Goal: Find specific page/section: Find specific page/section

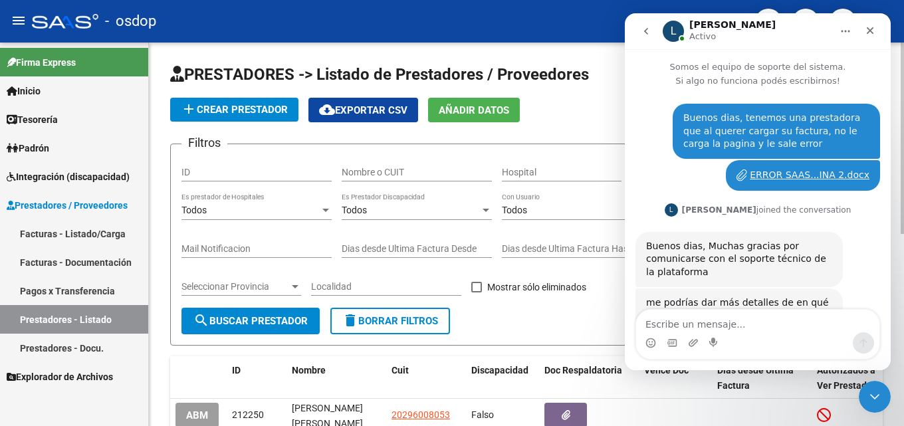
scroll to position [519, 0]
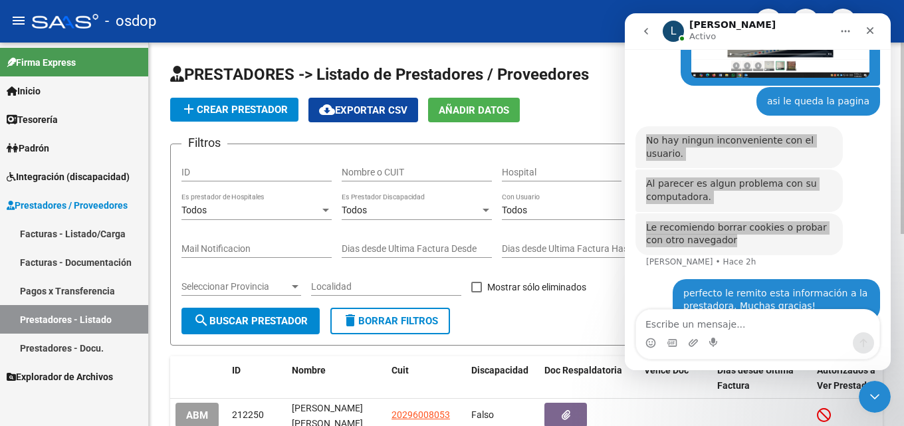
click at [553, 318] on form "Filtros ID Nombre o CUIT Hospital Seleccionar Gerenciador Seleccionar Gerenciad…" at bounding box center [526, 245] width 713 height 202
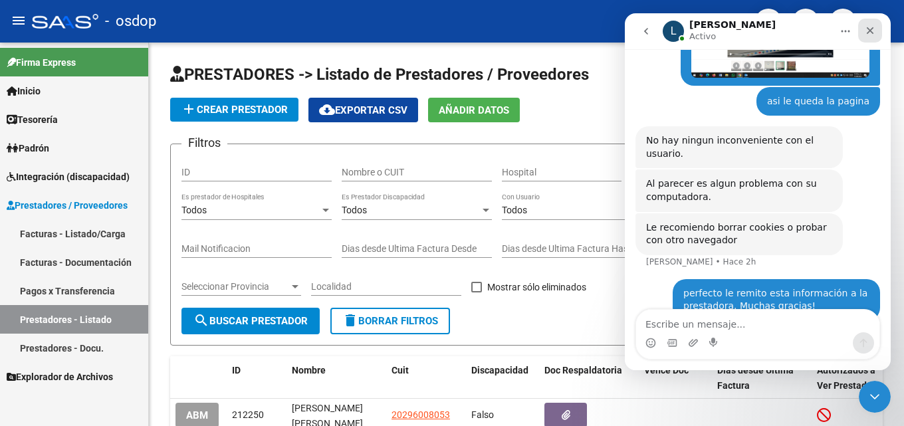
click at [875, 30] on icon "Cerrar" at bounding box center [870, 30] width 11 height 11
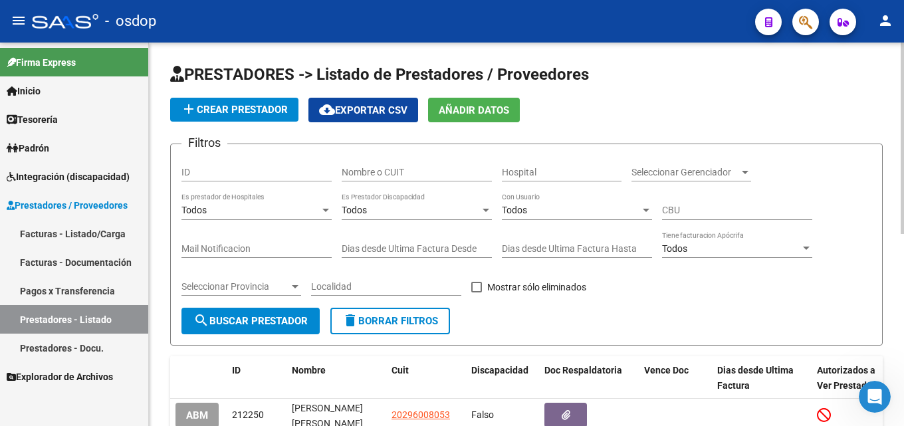
click at [388, 172] on input "Nombre o CUIT" at bounding box center [417, 172] width 150 height 11
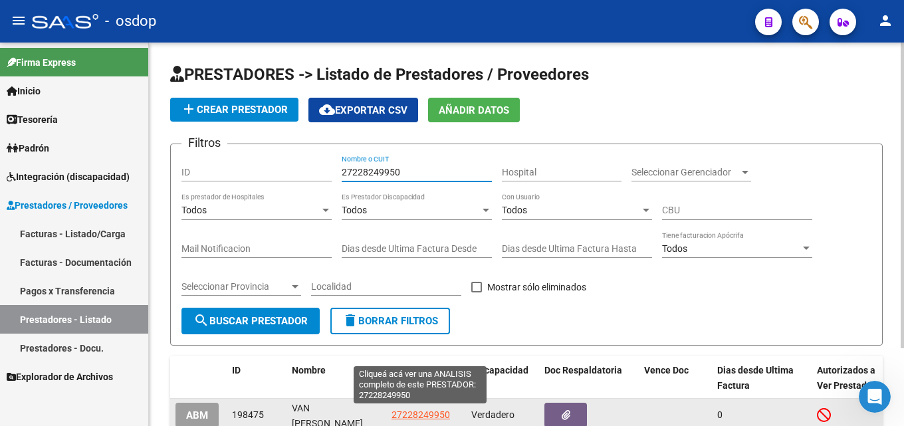
type input "27228249950"
click at [427, 413] on span "27228249950" at bounding box center [421, 414] width 58 height 11
type textarea "27228249950"
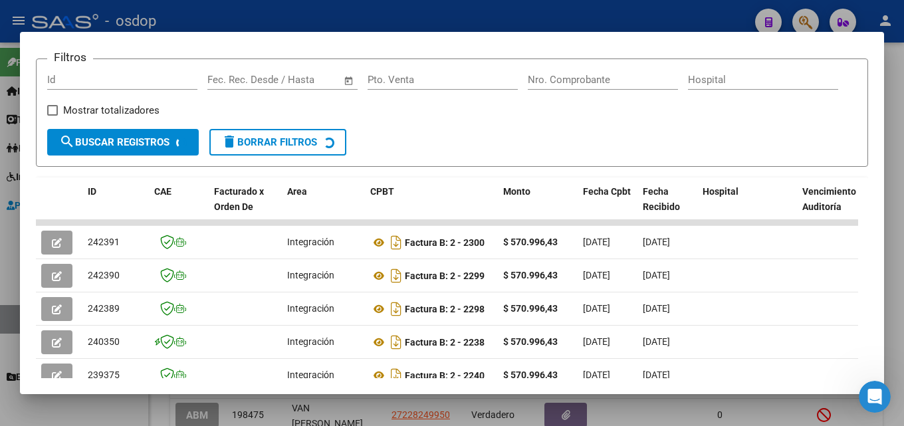
scroll to position [197, 0]
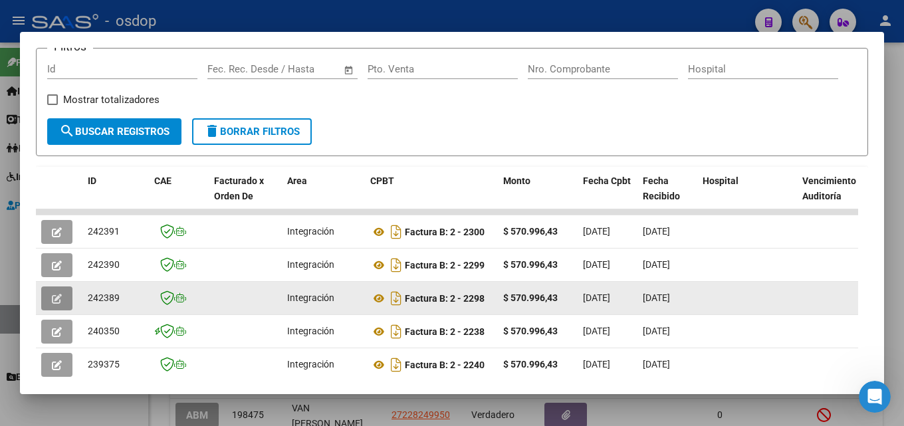
click at [54, 302] on icon "button" at bounding box center [57, 299] width 10 height 10
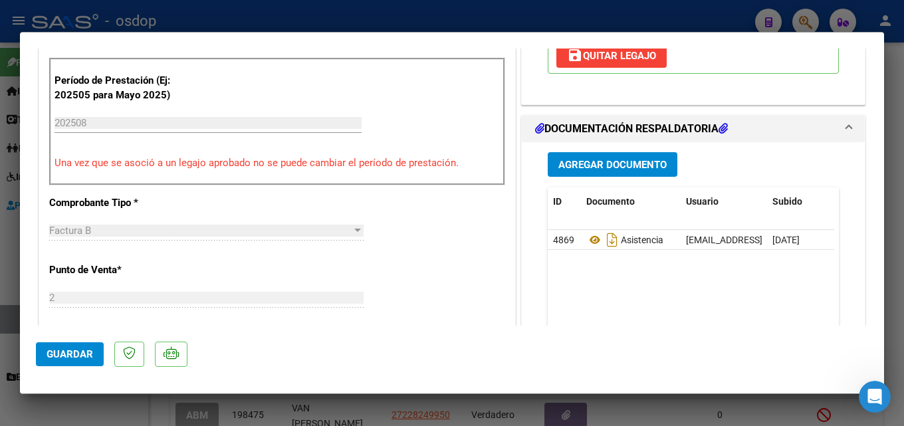
scroll to position [342, 0]
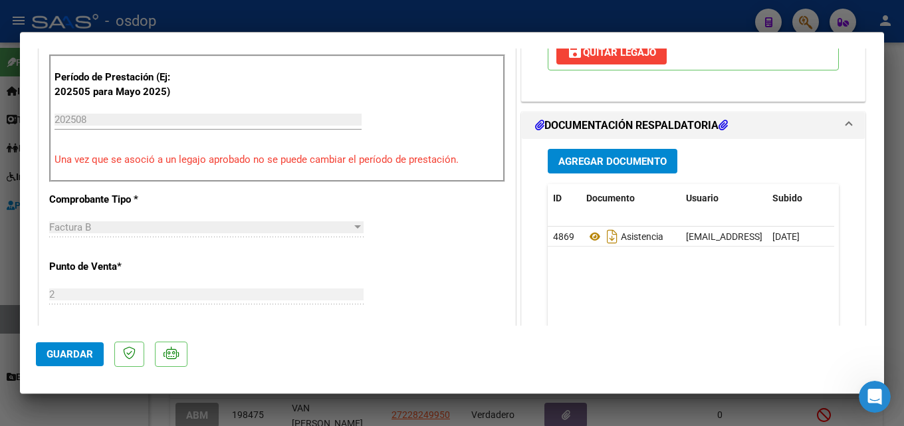
click at [900, 212] on div at bounding box center [452, 213] width 904 height 426
type input "$ 0,00"
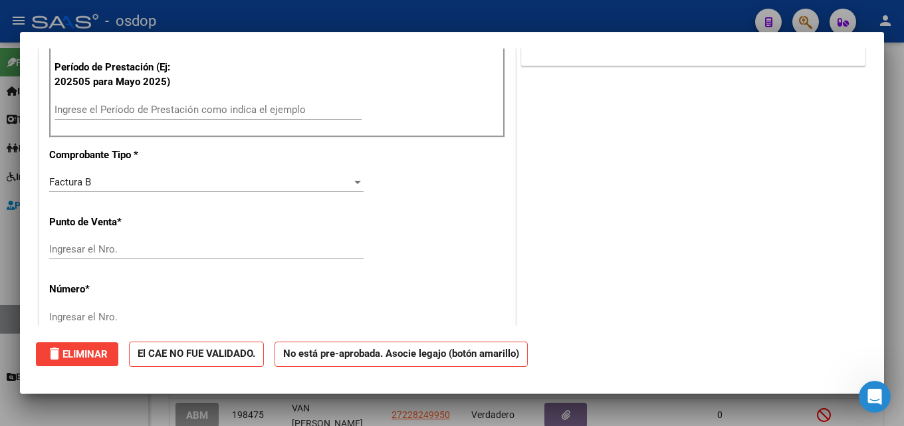
scroll to position [0, 0]
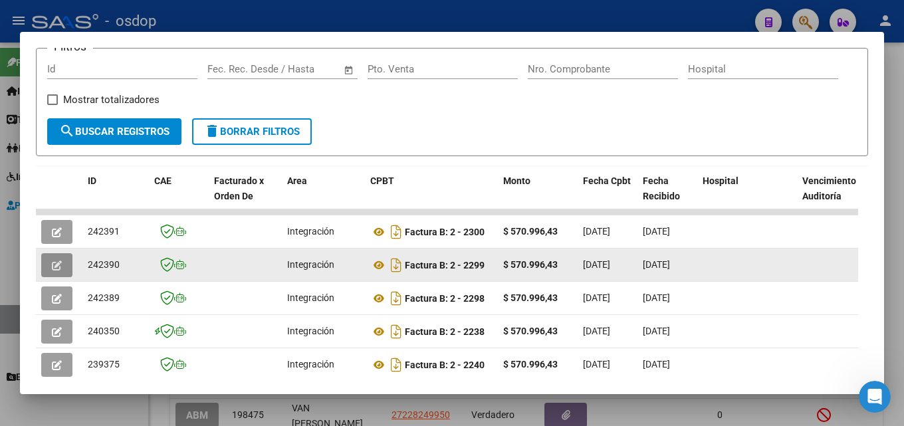
click at [57, 267] on icon "button" at bounding box center [57, 266] width 10 height 10
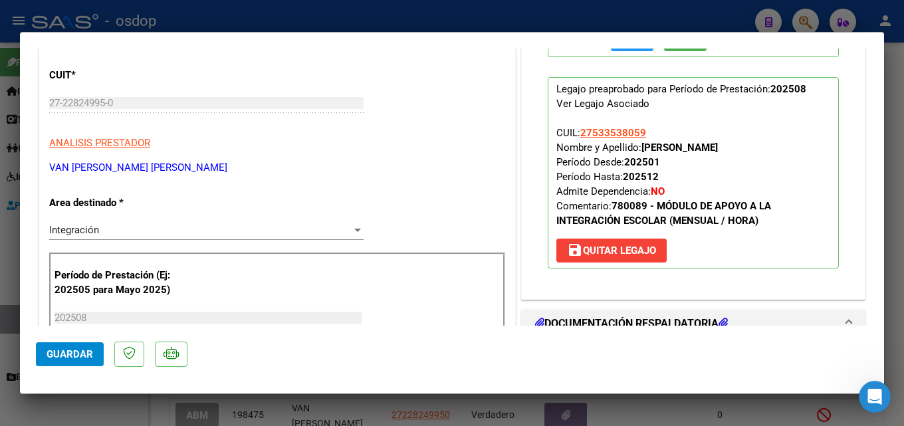
scroll to position [140, 0]
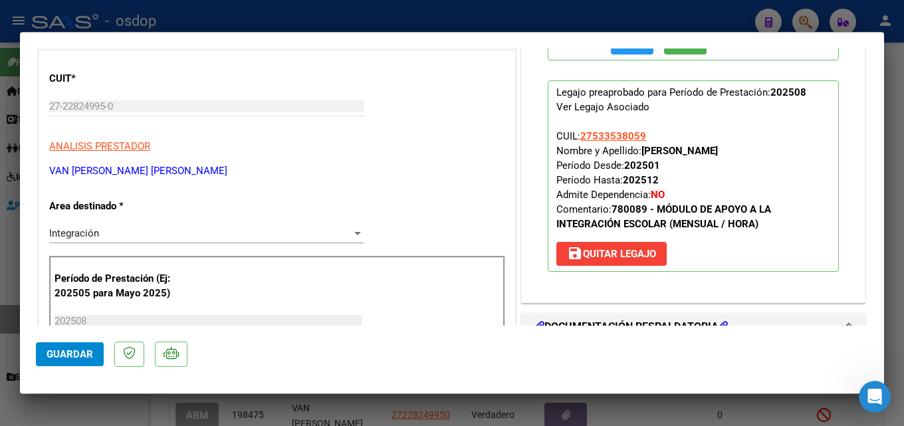
click at [903, 148] on div at bounding box center [452, 213] width 904 height 426
type input "$ 0,00"
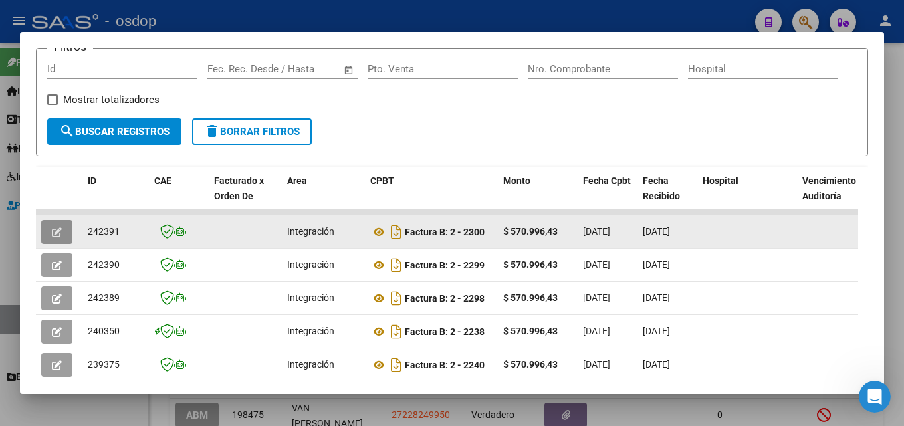
click at [57, 238] on span "button" at bounding box center [57, 232] width 10 height 12
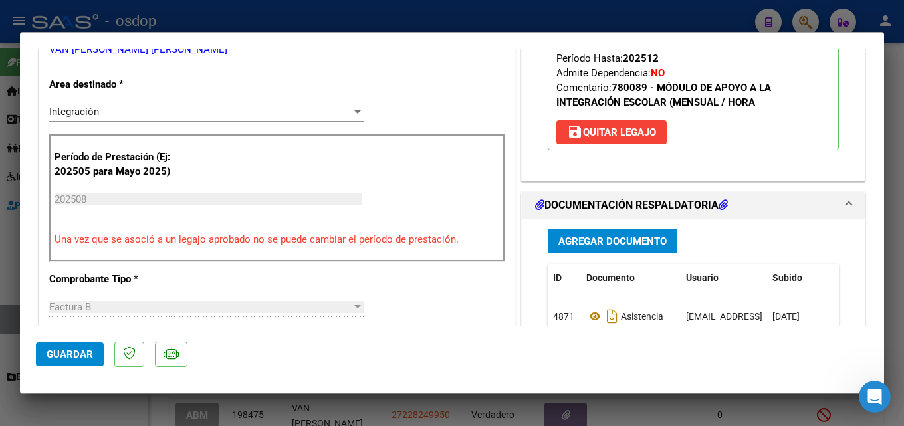
scroll to position [306, 0]
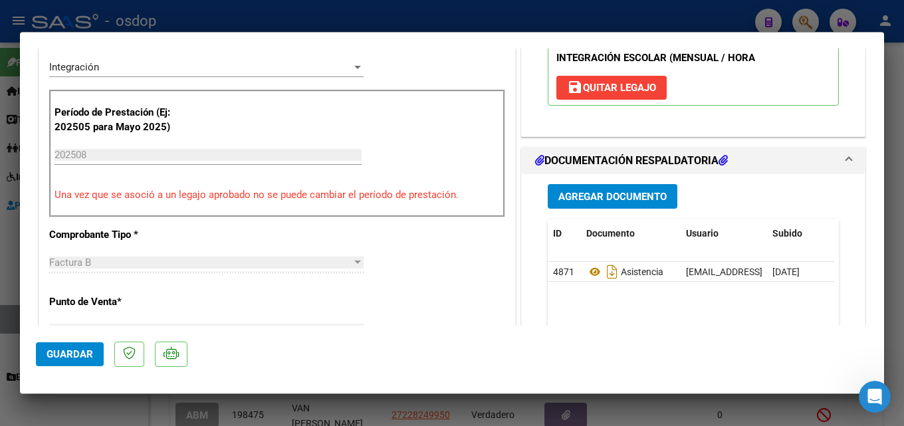
click at [903, 211] on div at bounding box center [452, 213] width 904 height 426
type input "$ 0,00"
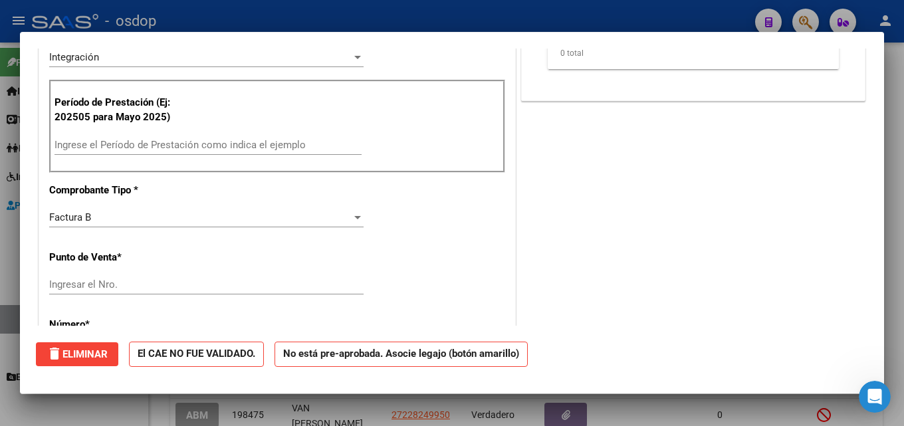
scroll to position [0, 0]
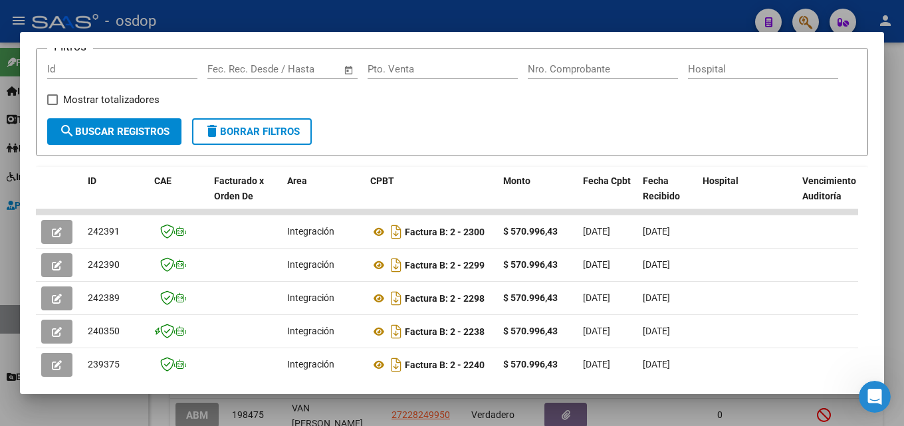
click at [903, 197] on div at bounding box center [452, 213] width 904 height 426
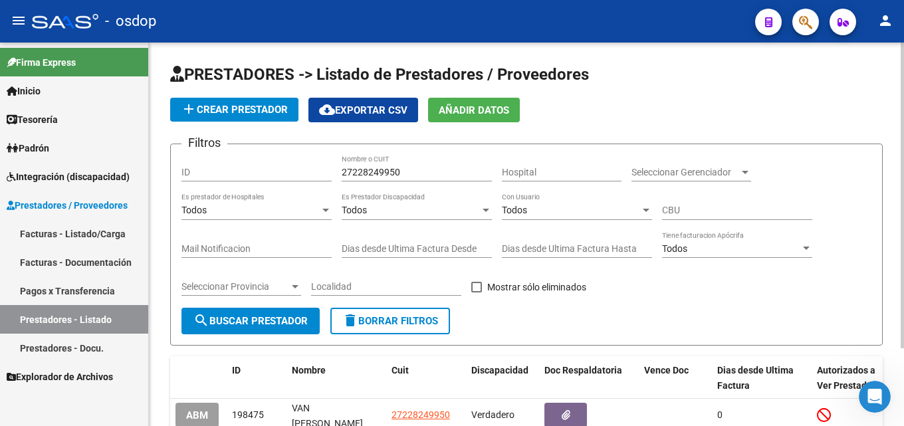
click at [407, 327] on button "delete Borrar Filtros" at bounding box center [390, 321] width 120 height 27
click at [384, 175] on input "Nombre o CUIT" at bounding box center [417, 172] width 150 height 11
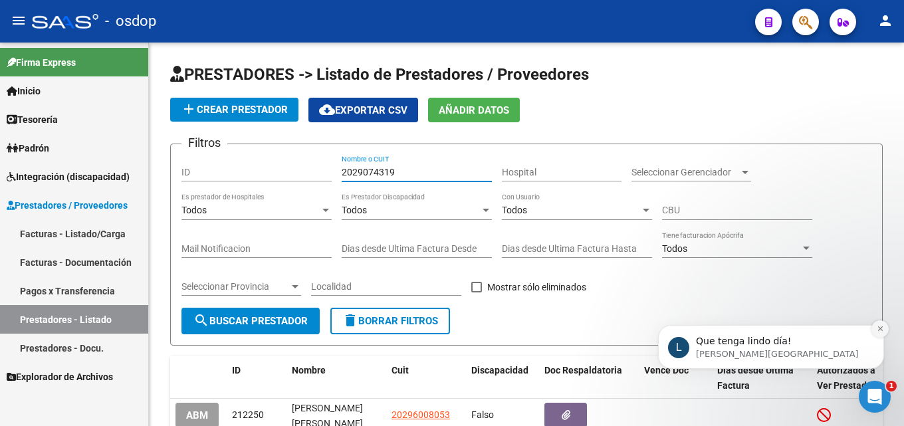
click at [880, 329] on icon "Dismiss notification" at bounding box center [879, 328] width 5 height 5
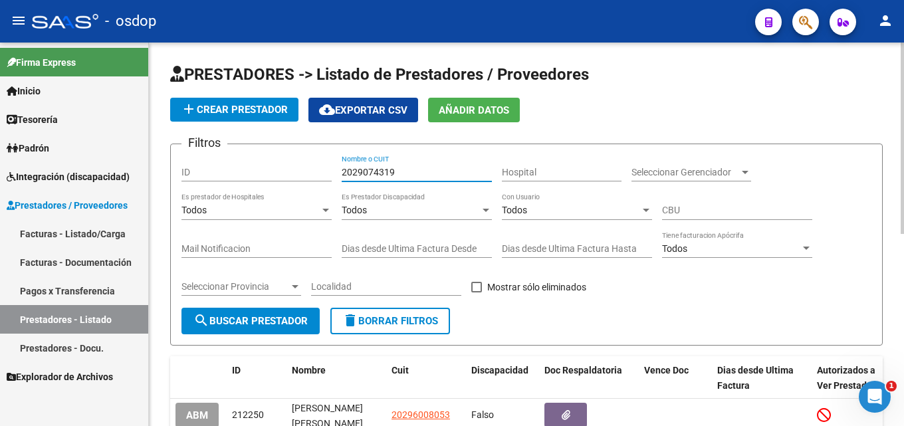
click at [416, 175] on input "2029074319" at bounding box center [417, 172] width 150 height 11
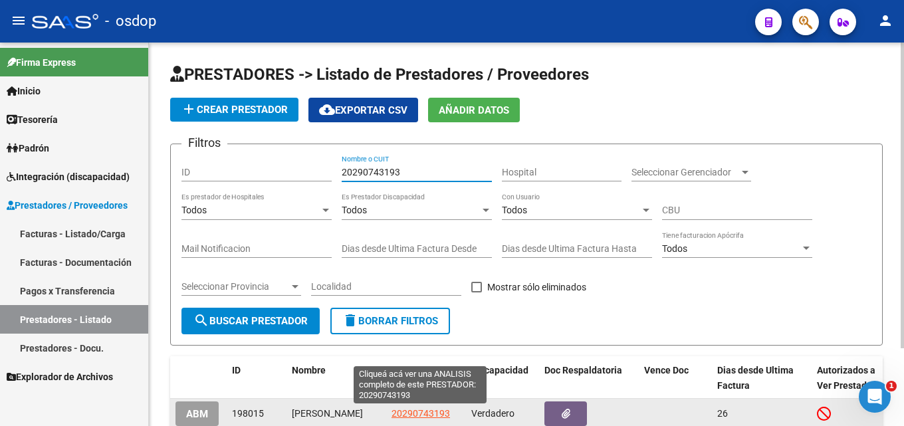
type input "20290743193"
click at [410, 417] on span "20290743193" at bounding box center [421, 413] width 58 height 11
type textarea "20290743193"
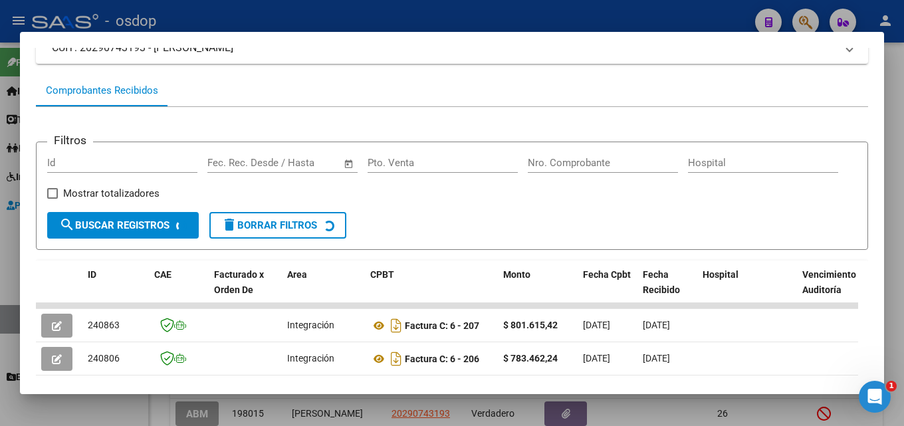
scroll to position [118, 0]
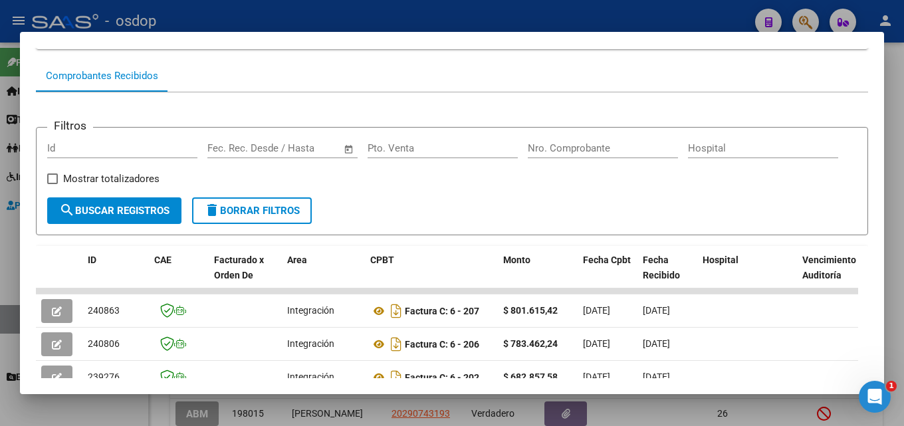
click at [903, 213] on div at bounding box center [452, 213] width 904 height 426
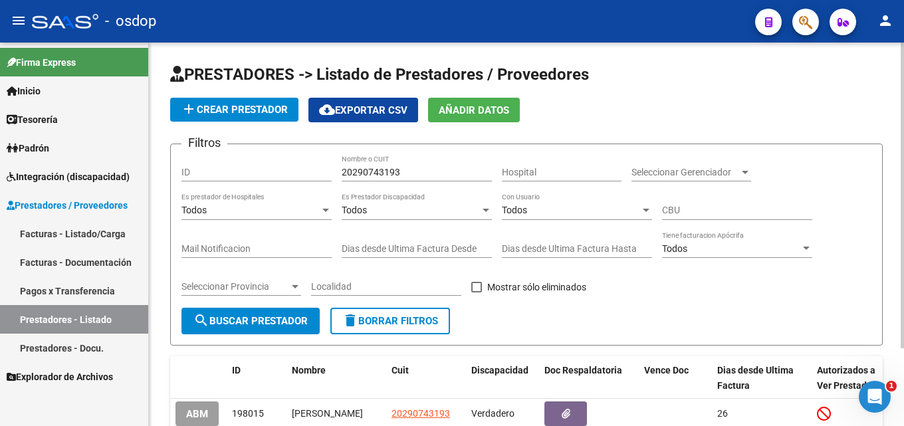
click at [431, 318] on span "delete Borrar Filtros" at bounding box center [390, 321] width 96 height 12
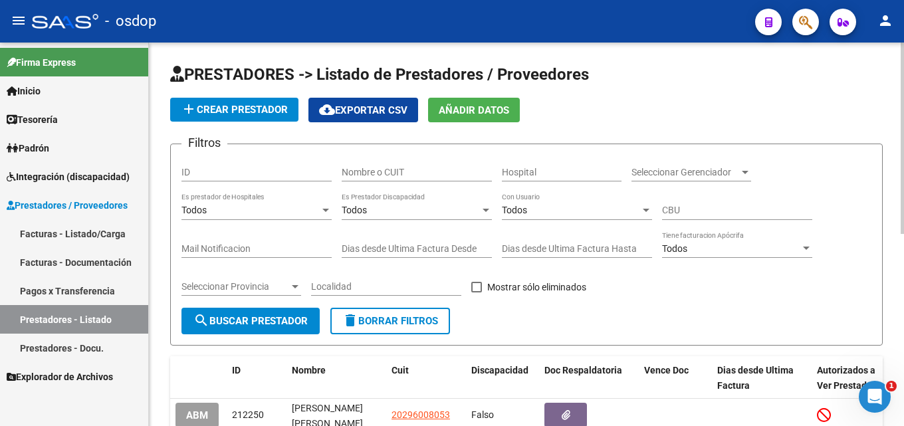
click at [374, 171] on input "Nombre o CUIT" at bounding box center [417, 172] width 150 height 11
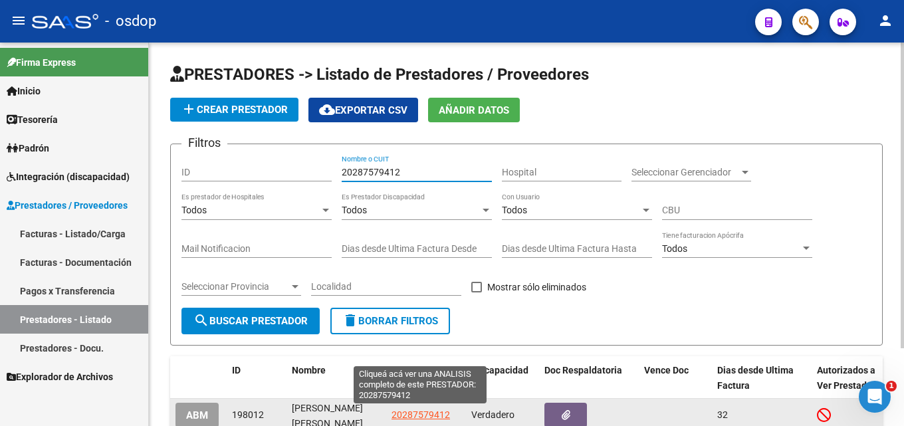
type input "20287579412"
click at [429, 413] on span "20287579412" at bounding box center [421, 414] width 58 height 11
type textarea "20287579412"
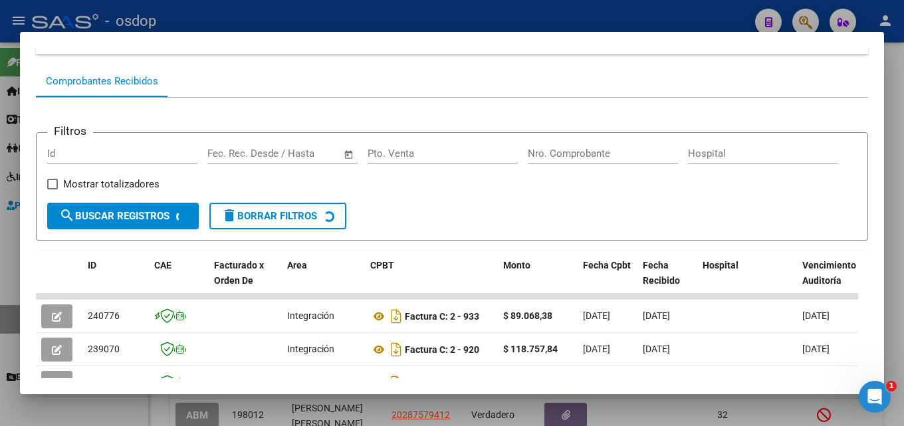
scroll to position [114, 0]
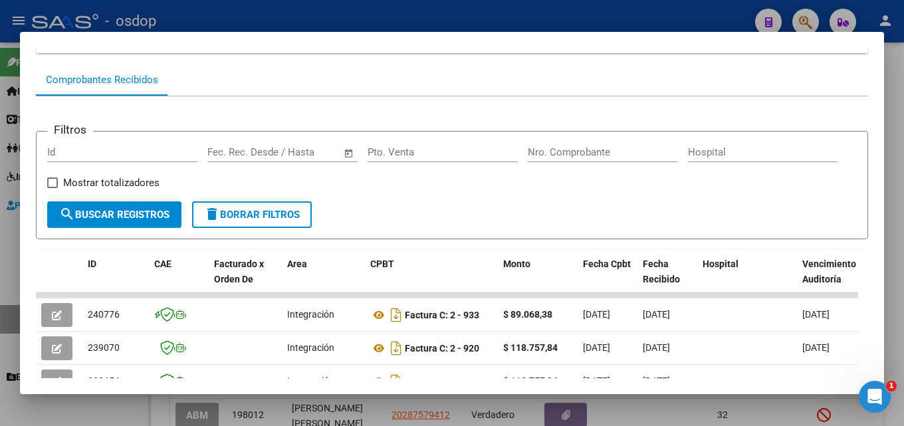
click at [903, 221] on div at bounding box center [452, 213] width 904 height 426
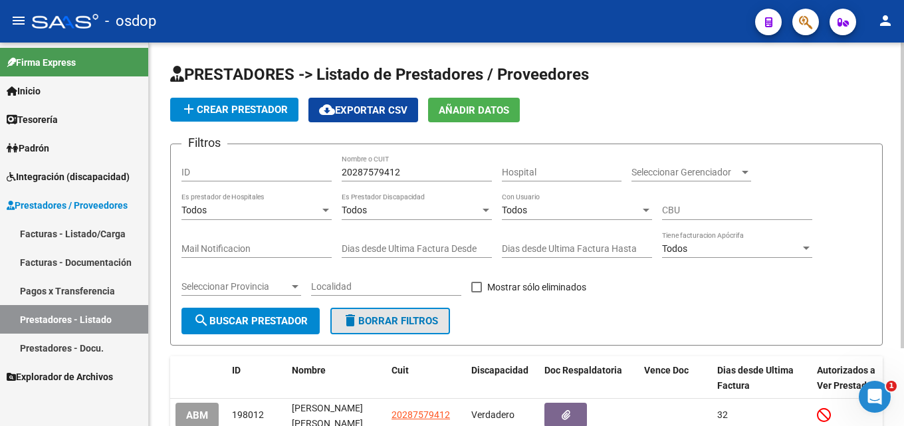
click at [404, 319] on span "delete Borrar Filtros" at bounding box center [390, 321] width 96 height 12
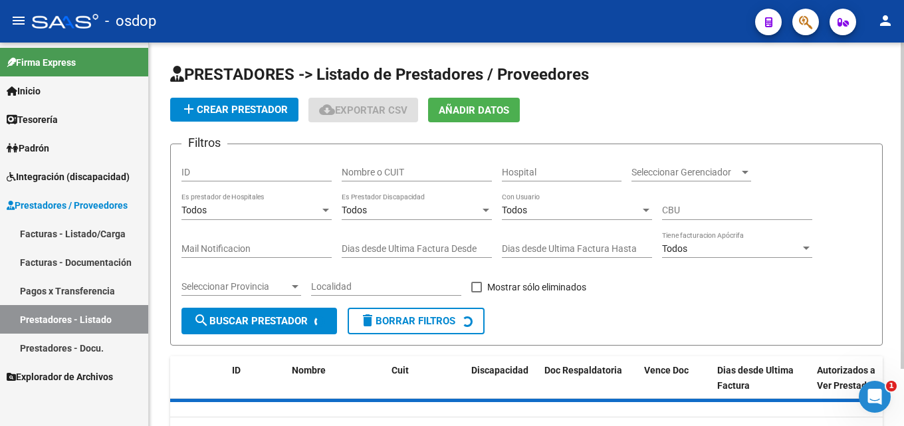
click at [384, 171] on input "Nombre o CUIT" at bounding box center [417, 172] width 150 height 11
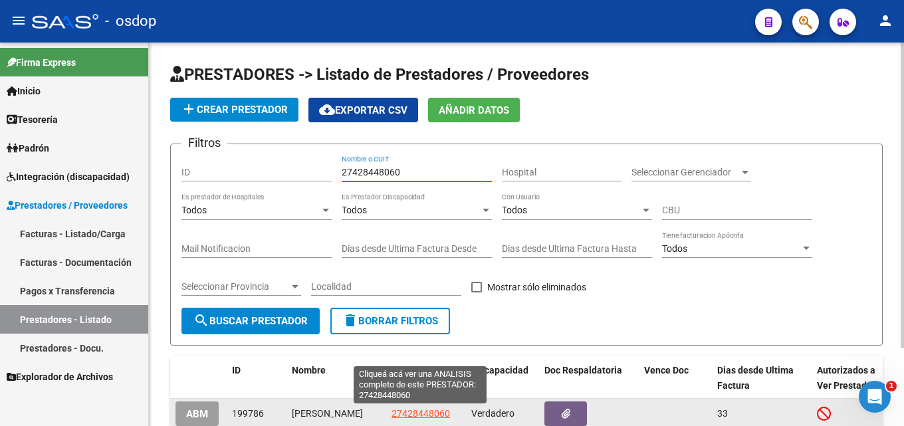
type input "27428448060"
click at [409, 415] on span "27428448060" at bounding box center [421, 413] width 58 height 11
type textarea "27428448060"
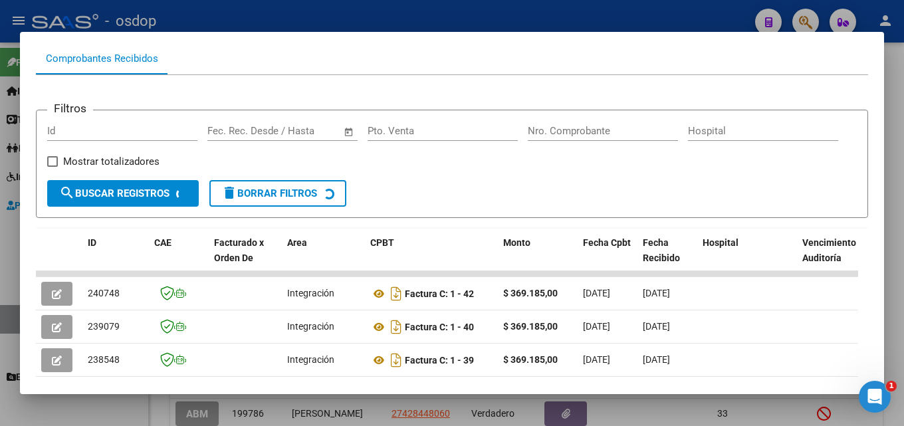
scroll to position [206, 0]
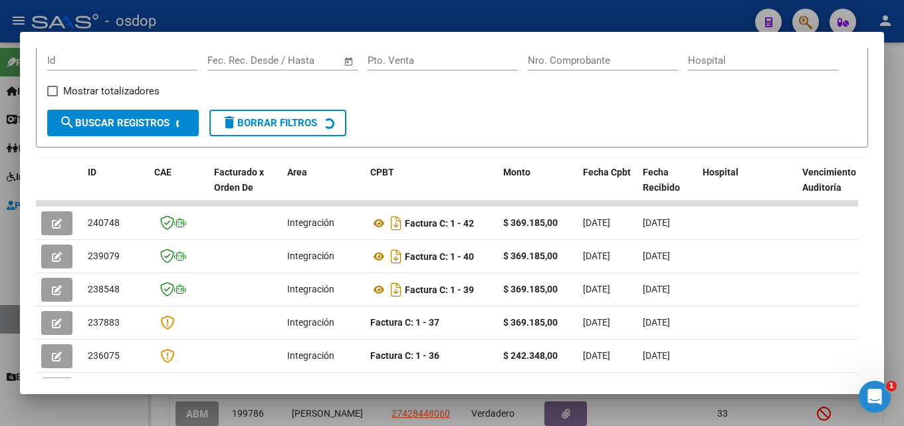
click at [903, 251] on div at bounding box center [452, 213] width 904 height 426
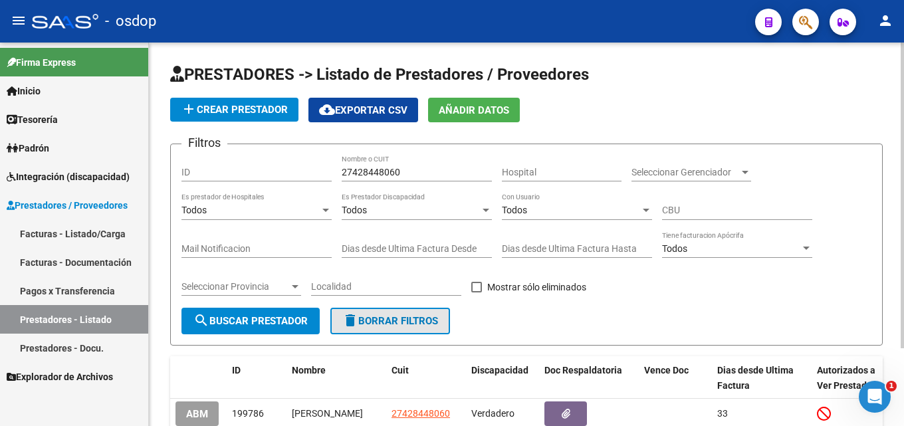
click at [415, 324] on span "delete Borrar Filtros" at bounding box center [390, 321] width 96 height 12
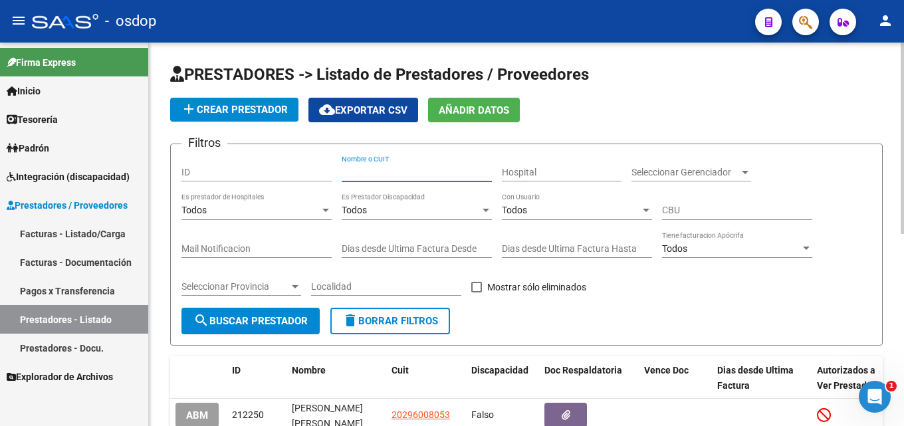
click at [394, 168] on input "Nombre o CUIT" at bounding box center [417, 172] width 150 height 11
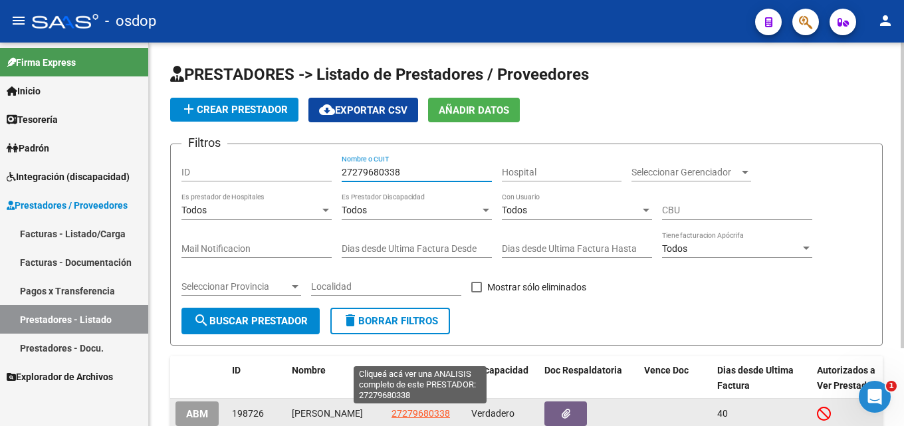
type input "27279680338"
click at [413, 417] on span "27279680338" at bounding box center [421, 413] width 58 height 11
type textarea "27279680338"
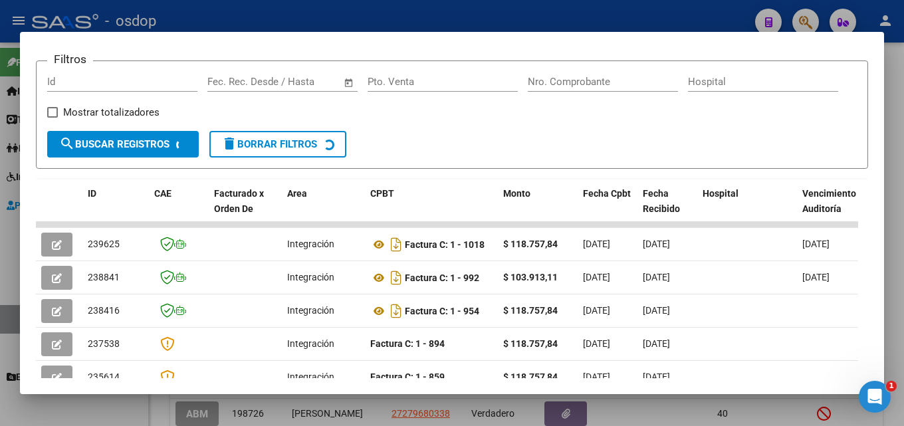
scroll to position [188, 0]
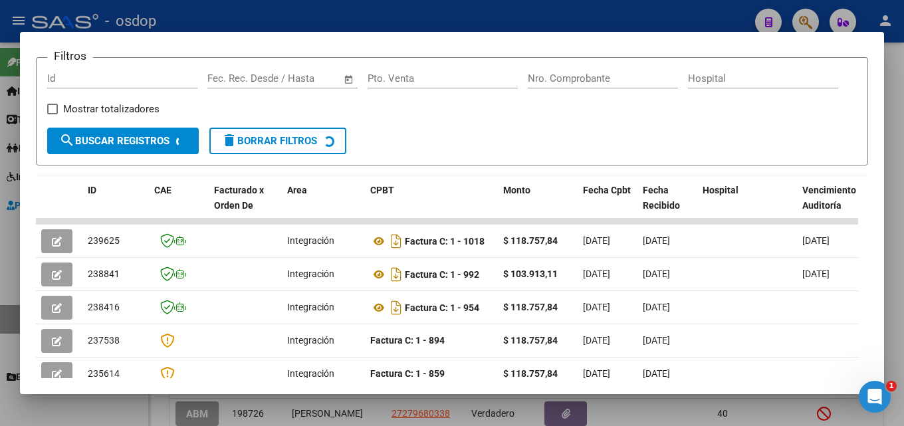
click at [903, 278] on div at bounding box center [452, 213] width 904 height 426
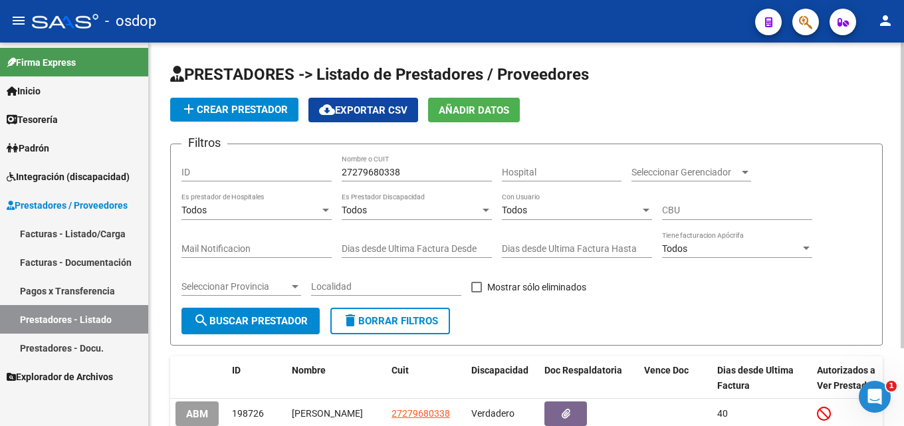
click at [411, 327] on button "delete Borrar Filtros" at bounding box center [390, 321] width 120 height 27
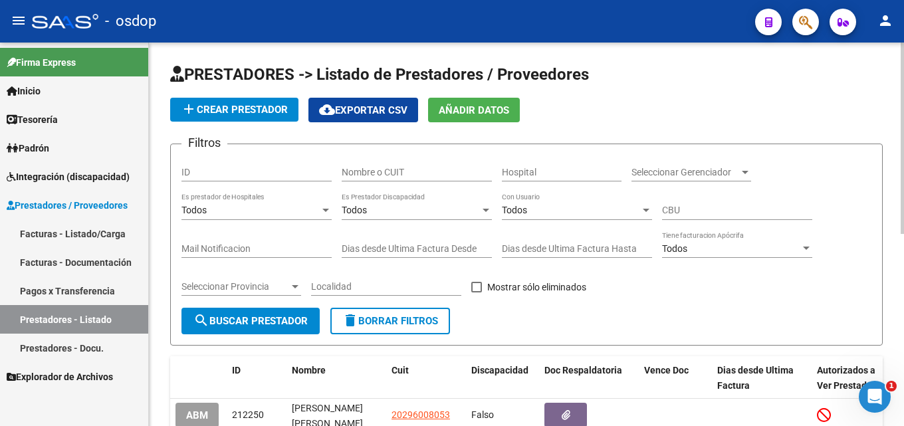
click at [395, 175] on input "Nombre o CUIT" at bounding box center [417, 172] width 150 height 11
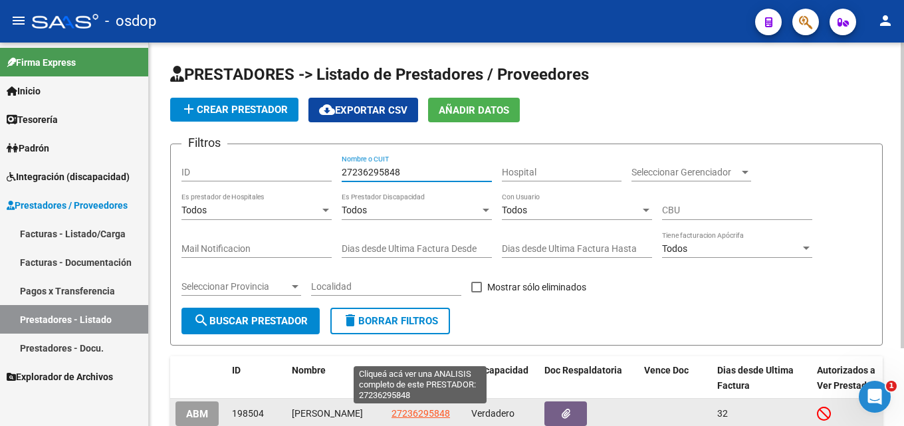
type input "27236295848"
click at [436, 413] on span "27236295848" at bounding box center [421, 413] width 58 height 11
type textarea "27236295848"
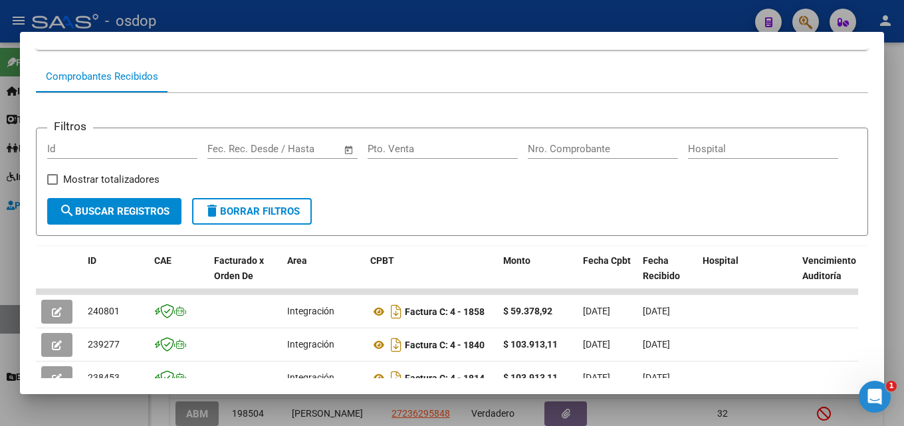
scroll to position [124, 0]
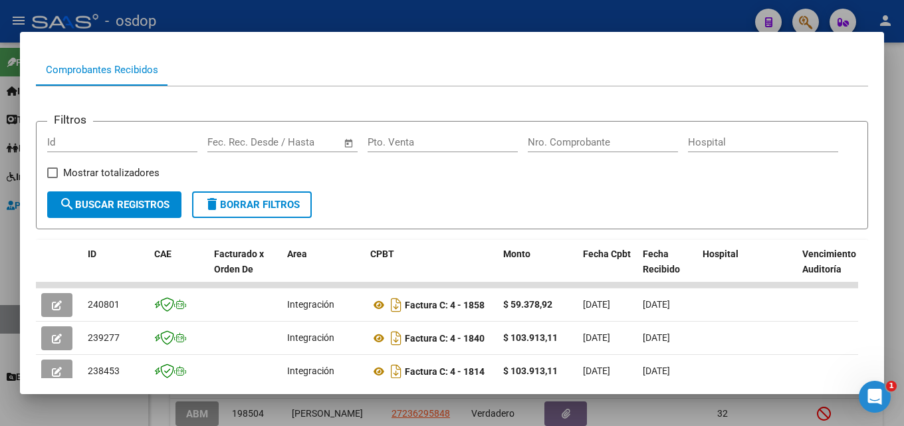
click at [903, 220] on div at bounding box center [452, 213] width 904 height 426
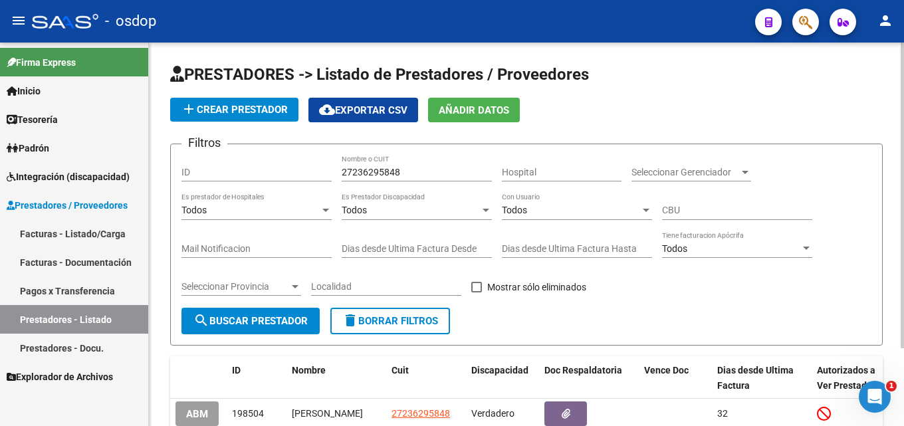
click at [392, 320] on span "delete Borrar Filtros" at bounding box center [390, 321] width 96 height 12
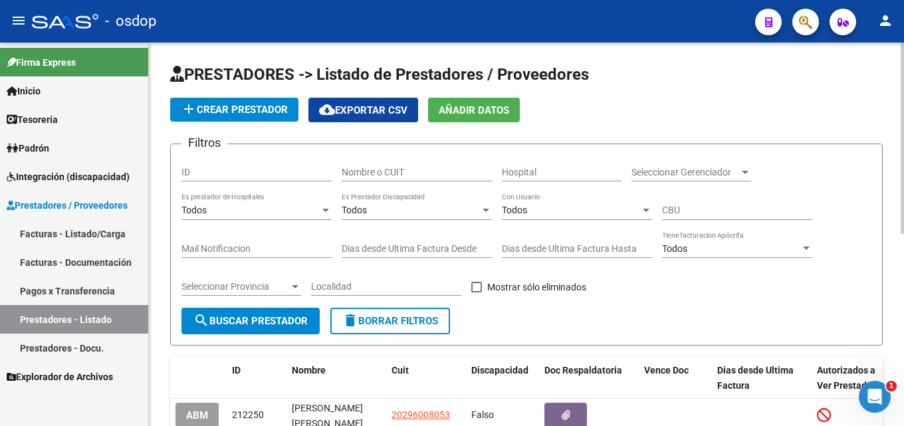
click at [392, 172] on input "Nombre o CUIT" at bounding box center [417, 172] width 150 height 11
click at [391, 172] on input "Nombre o CUIT" at bounding box center [417, 172] width 150 height 11
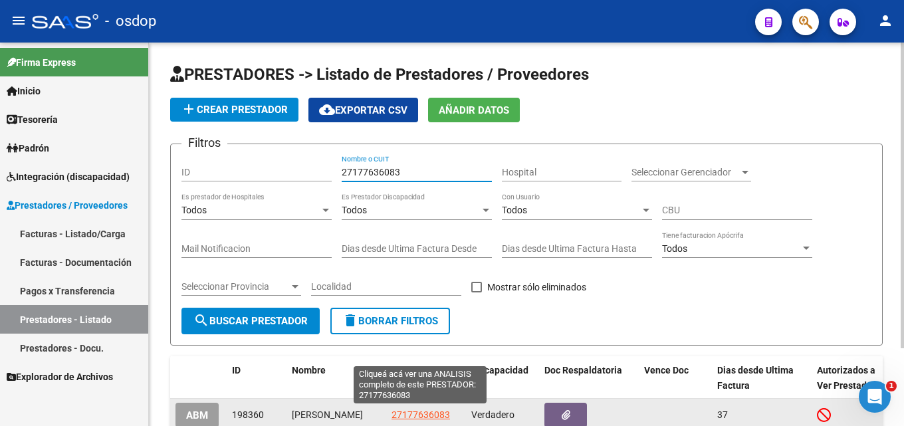
type input "27177636083"
click at [408, 413] on span "27177636083" at bounding box center [421, 414] width 58 height 11
type textarea "27177636083"
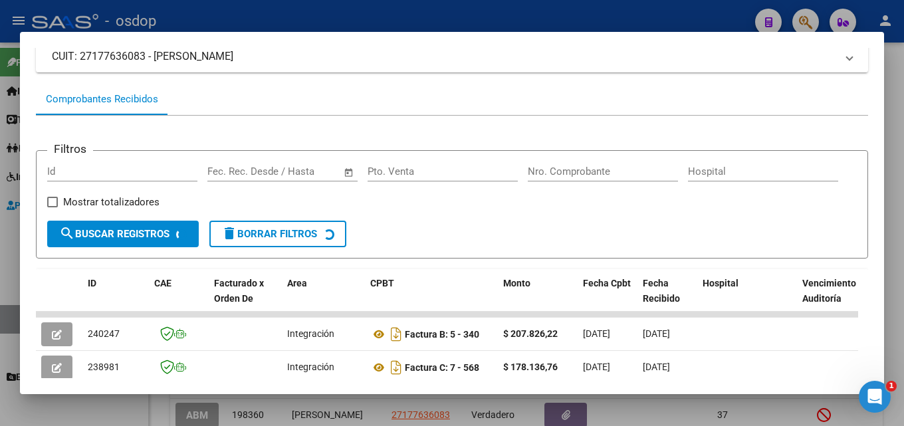
scroll to position [175, 0]
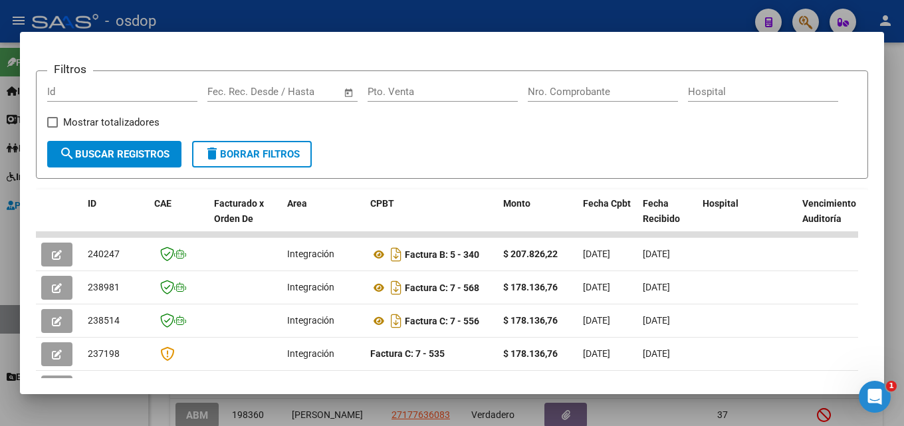
click at [903, 247] on div at bounding box center [452, 213] width 904 height 426
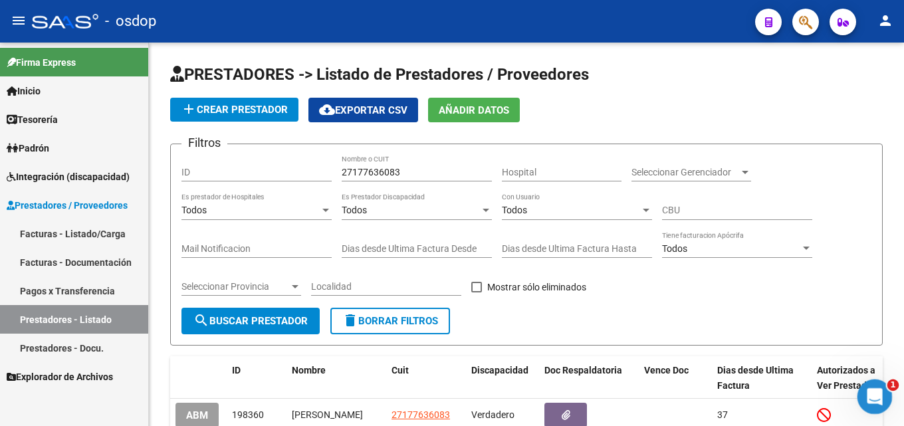
click at [871, 394] on icon "Abrir Intercom Messenger" at bounding box center [873, 395] width 22 height 22
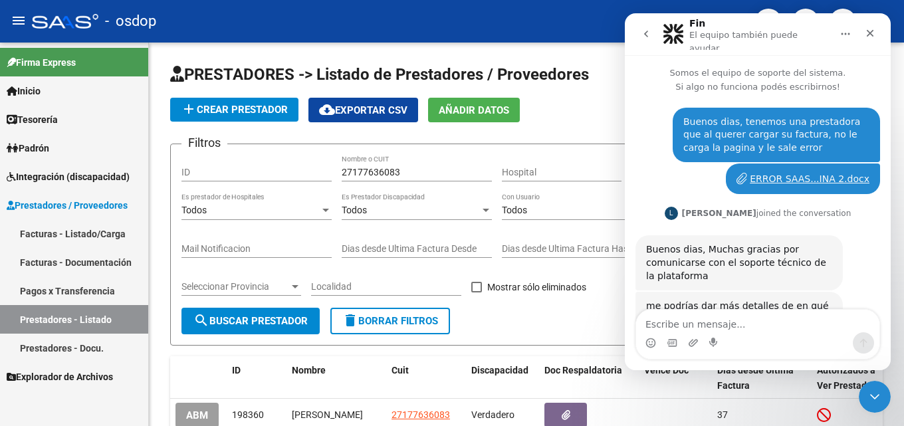
scroll to position [580, 0]
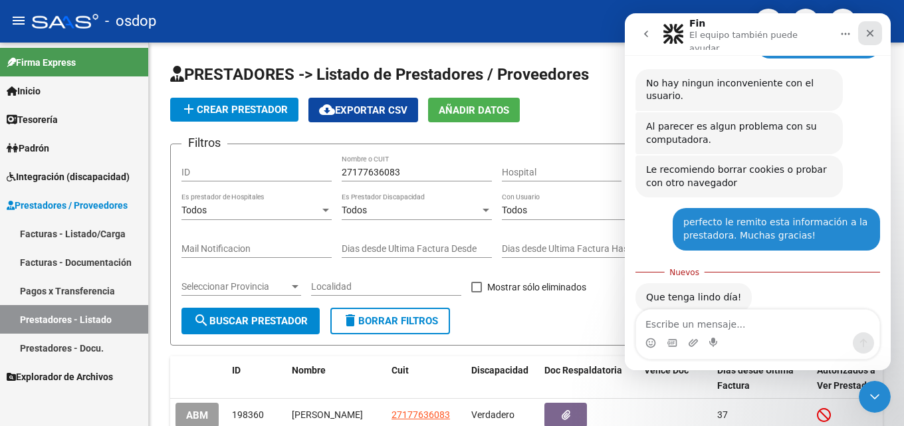
drag, startPoint x: 864, startPoint y: 36, endPoint x: 1485, endPoint y: 55, distance: 621.1
click at [864, 36] on div "Cerrar" at bounding box center [870, 33] width 24 height 24
